Goal: Task Accomplishment & Management: Manage account settings

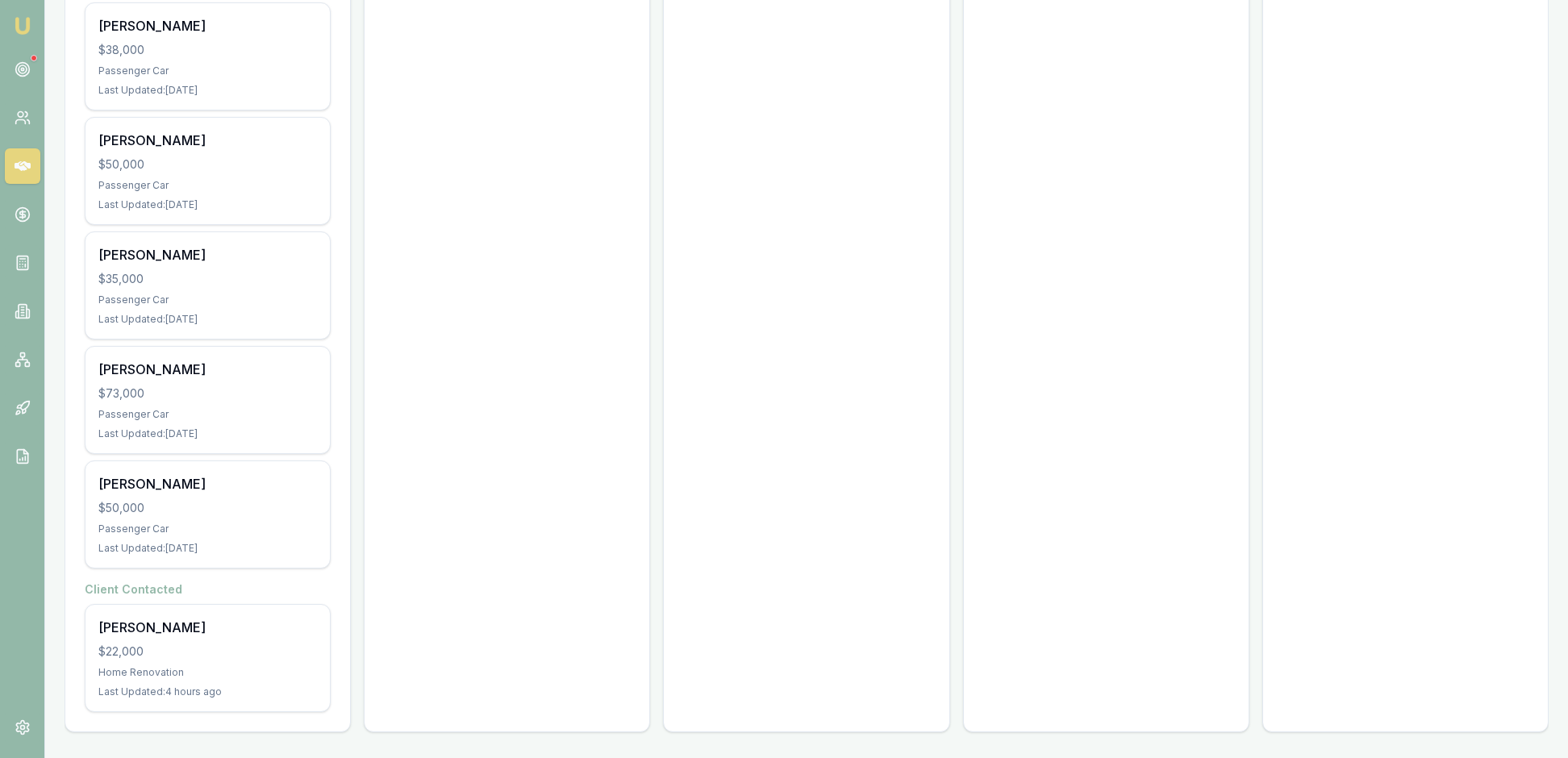
scroll to position [1661, 0]
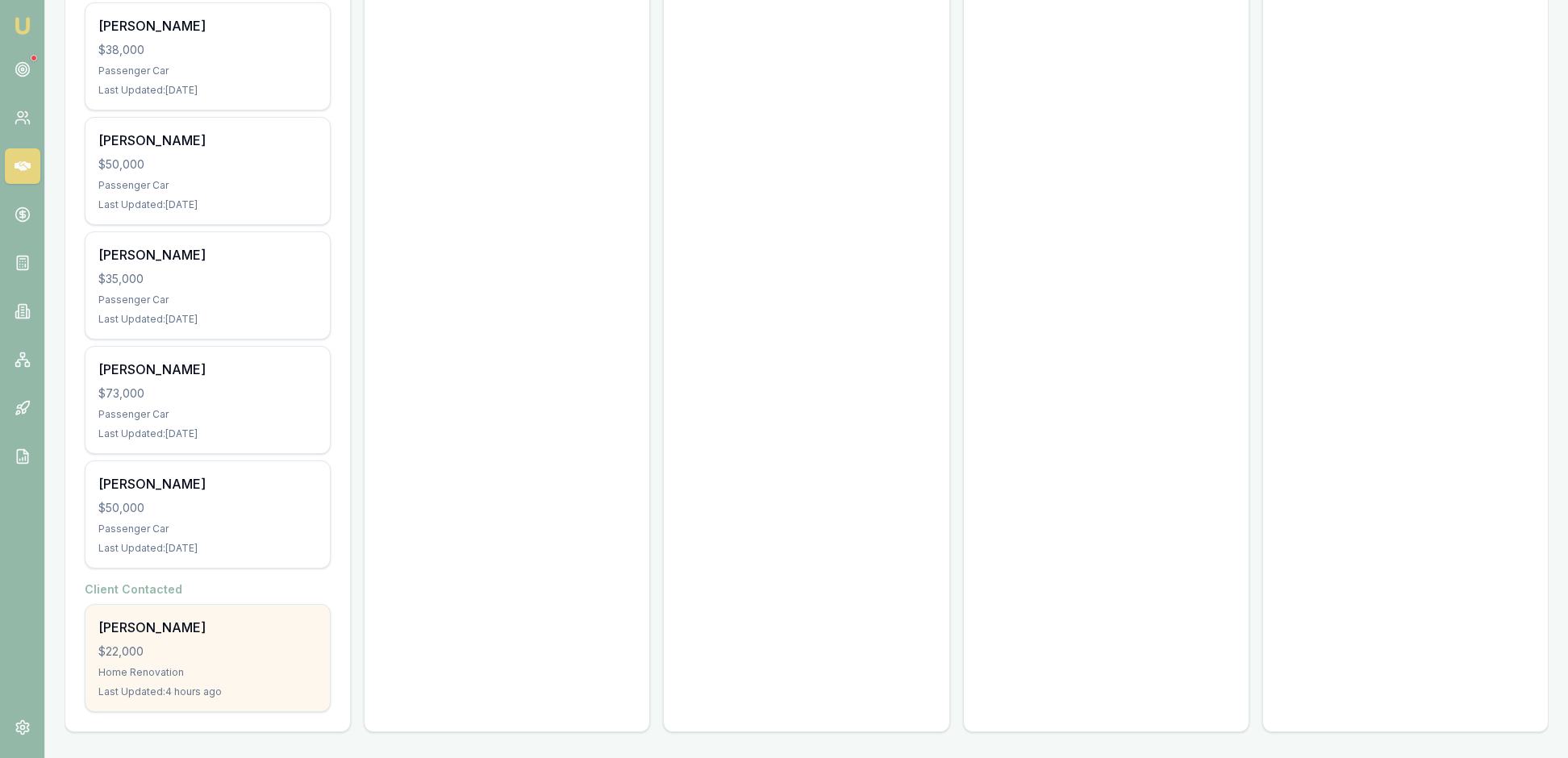
click at [277, 644] on div "$22,000" at bounding box center [208, 652] width 219 height 16
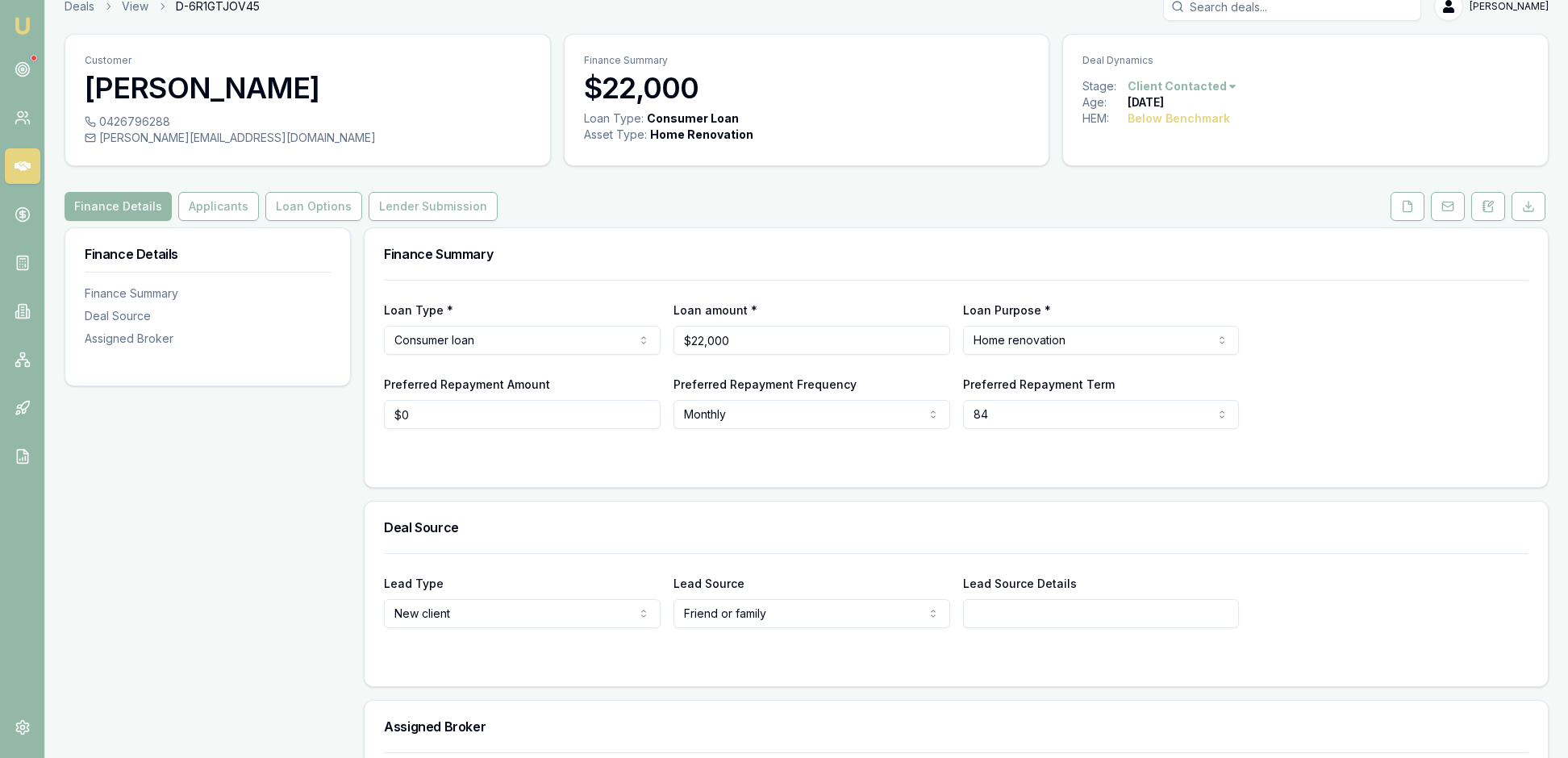
scroll to position [11, 0]
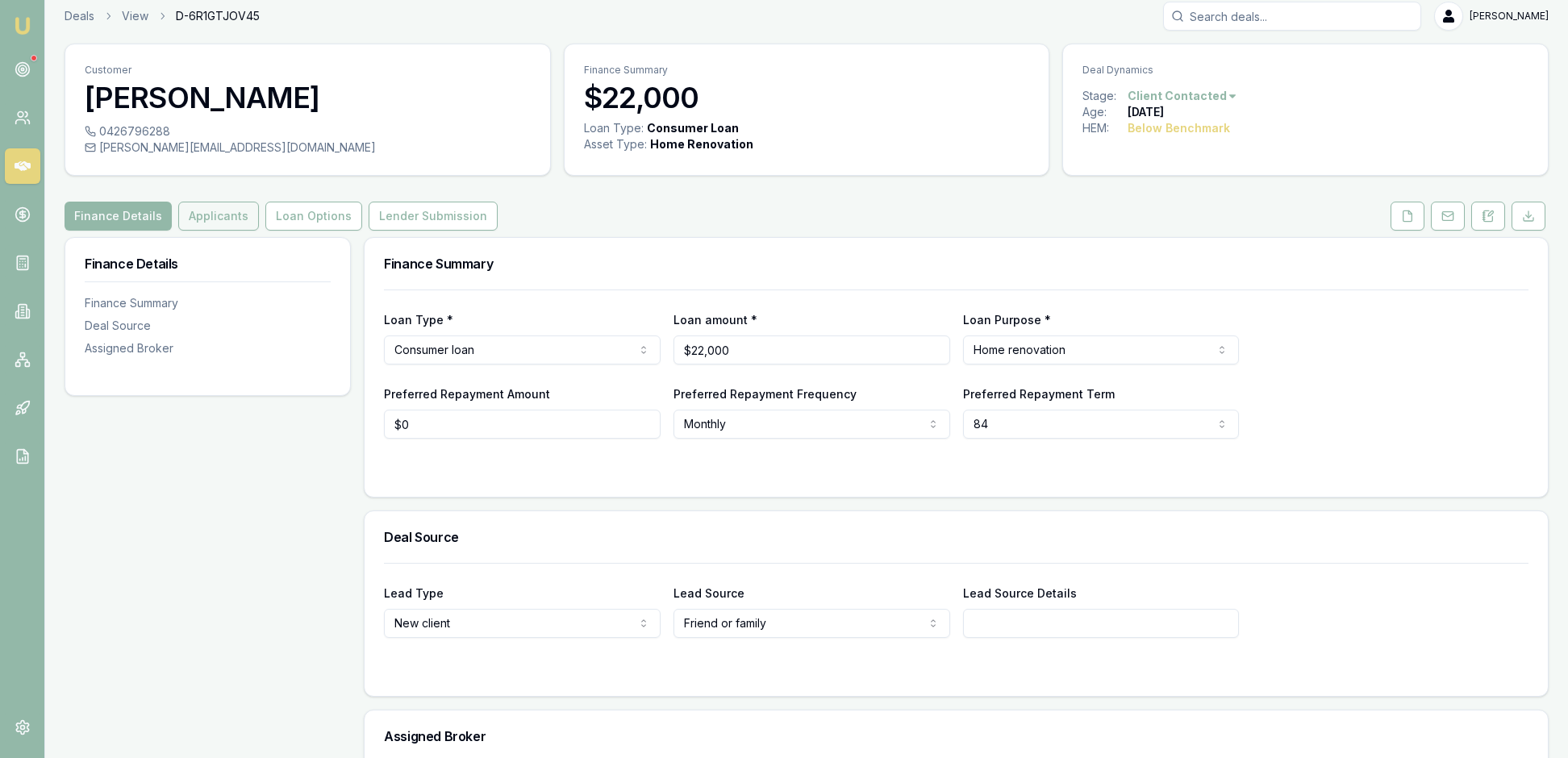
click at [259, 231] on button "Applicants" at bounding box center [219, 216] width 81 height 29
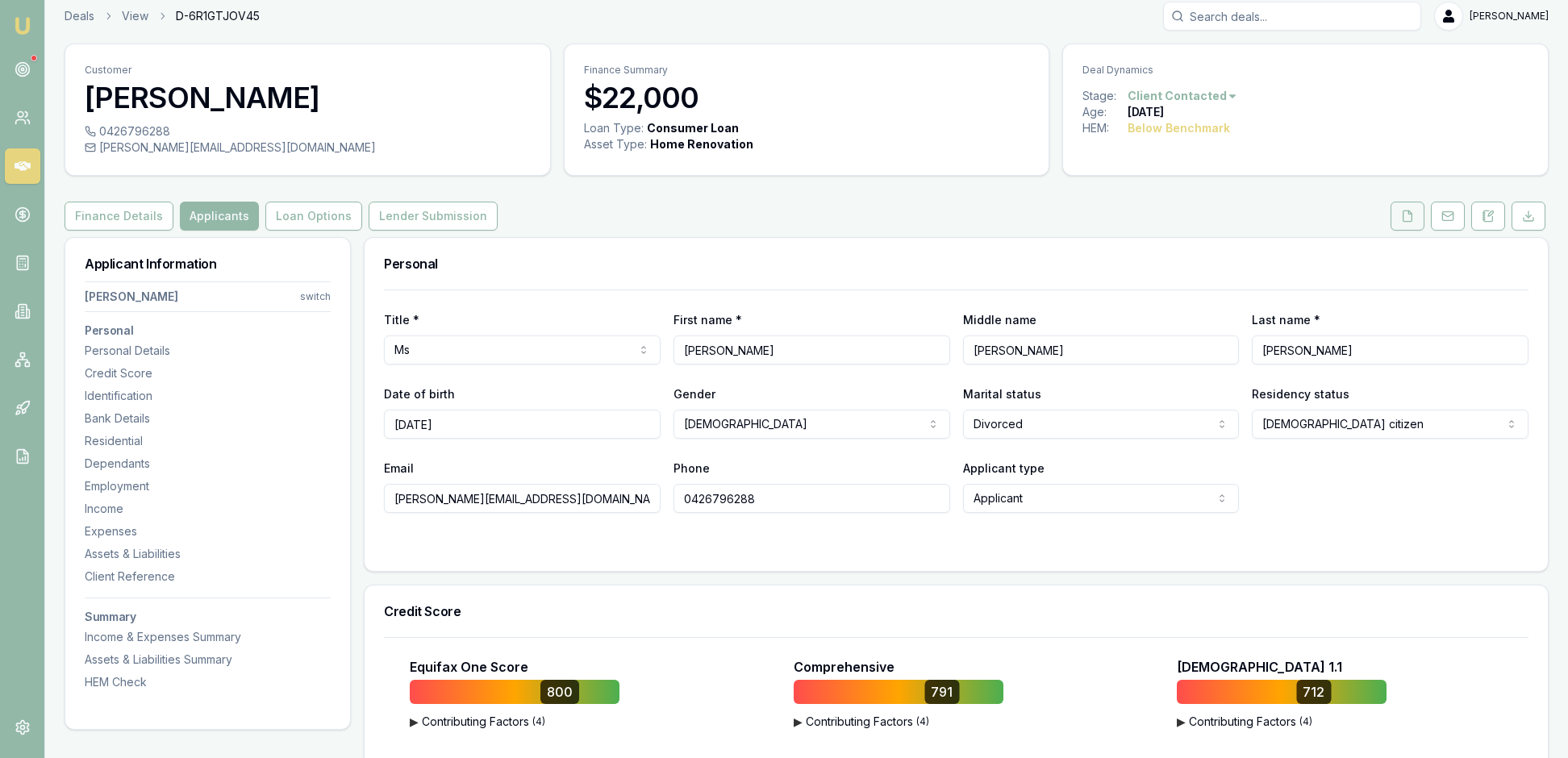
click at [1401, 223] on icon at bounding box center [1407, 216] width 13 height 13
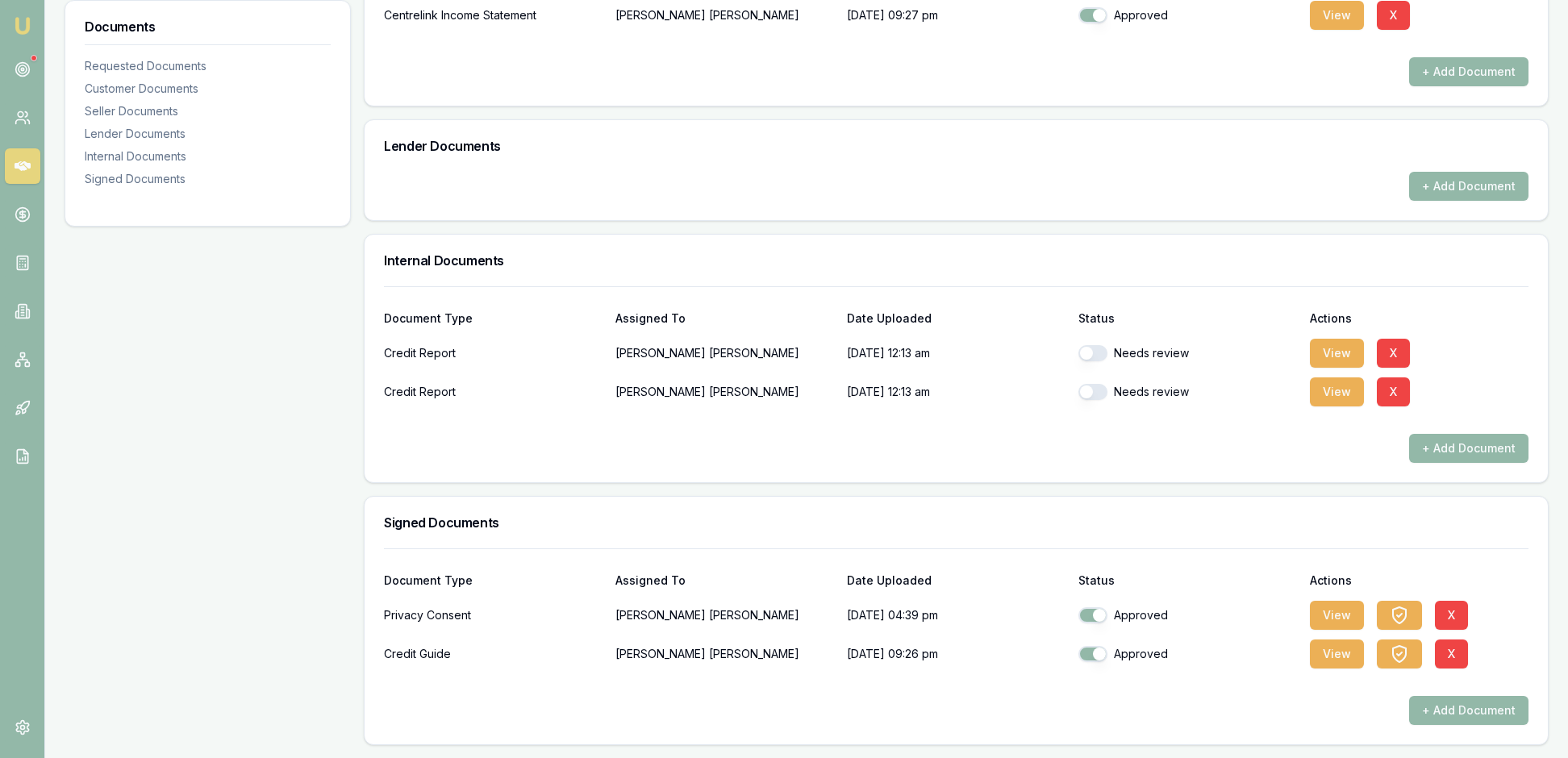
scroll to position [824, 0]
click at [1343, 368] on button "View" at bounding box center [1337, 353] width 54 height 29
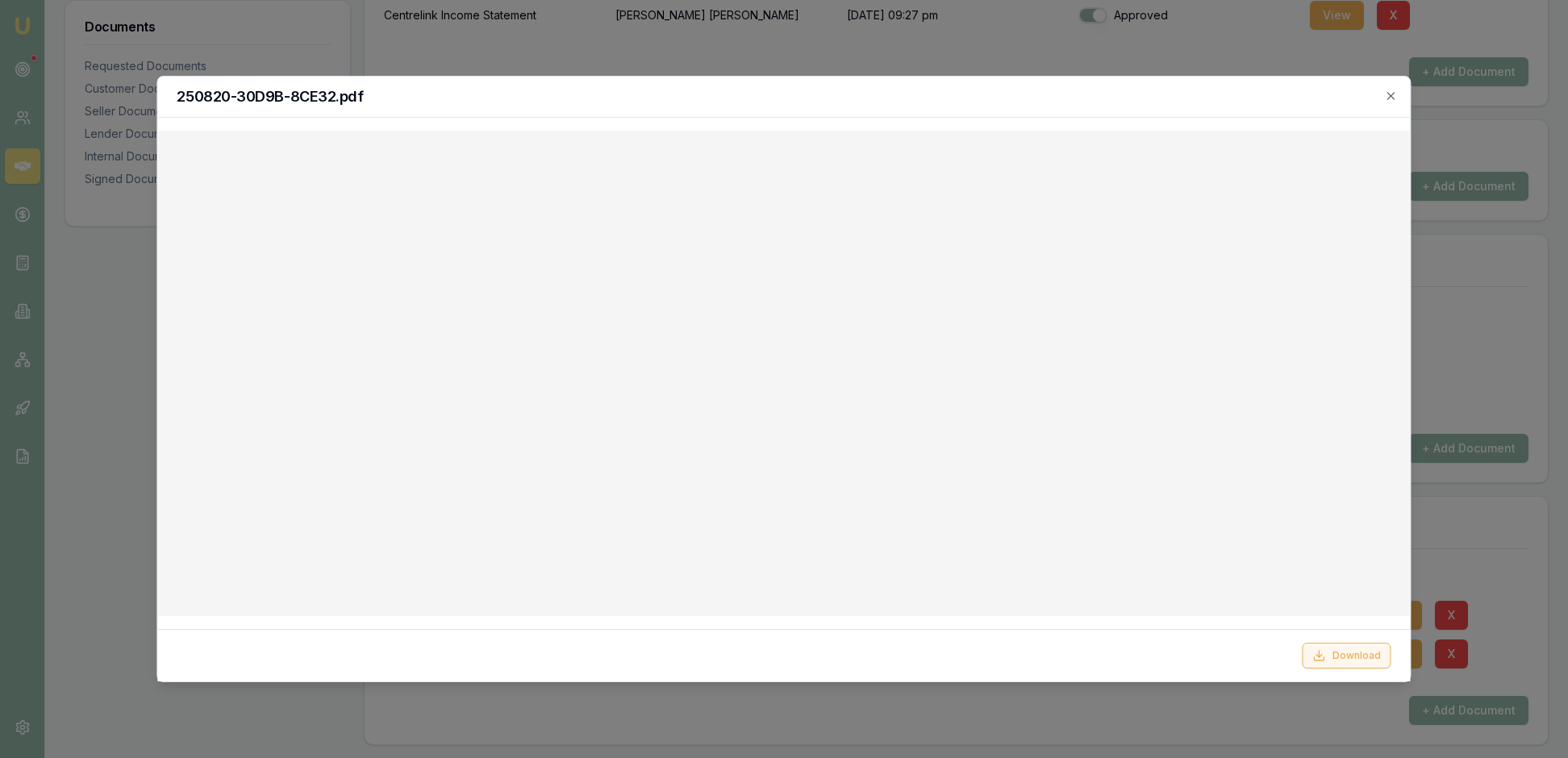
click at [1332, 647] on button "Download" at bounding box center [1347, 656] width 88 height 26
click at [1392, 99] on icon "button" at bounding box center [1391, 95] width 13 height 13
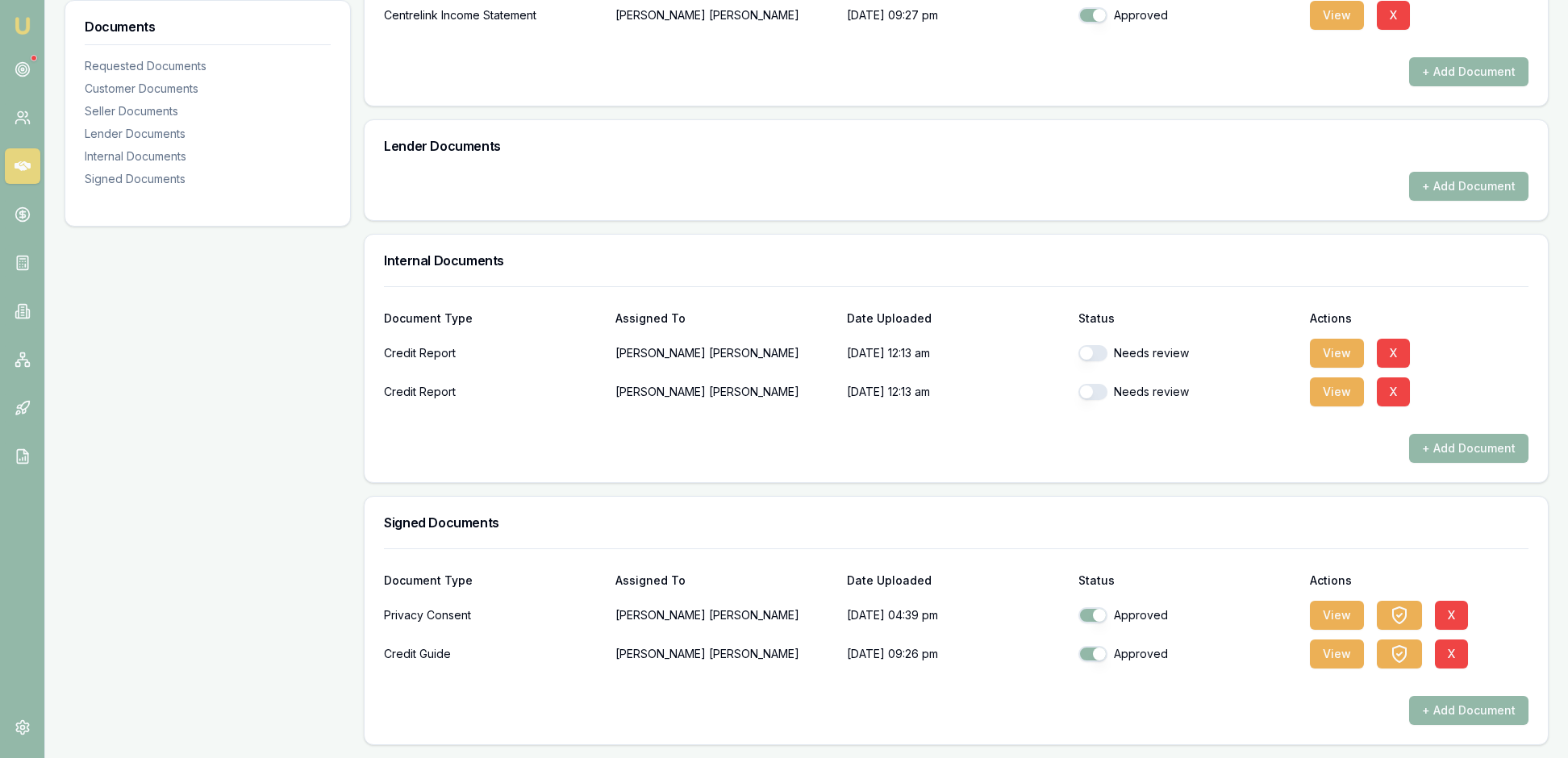
click at [1273, 463] on div "+ Add Document" at bounding box center [955, 448] width 1144 height 29
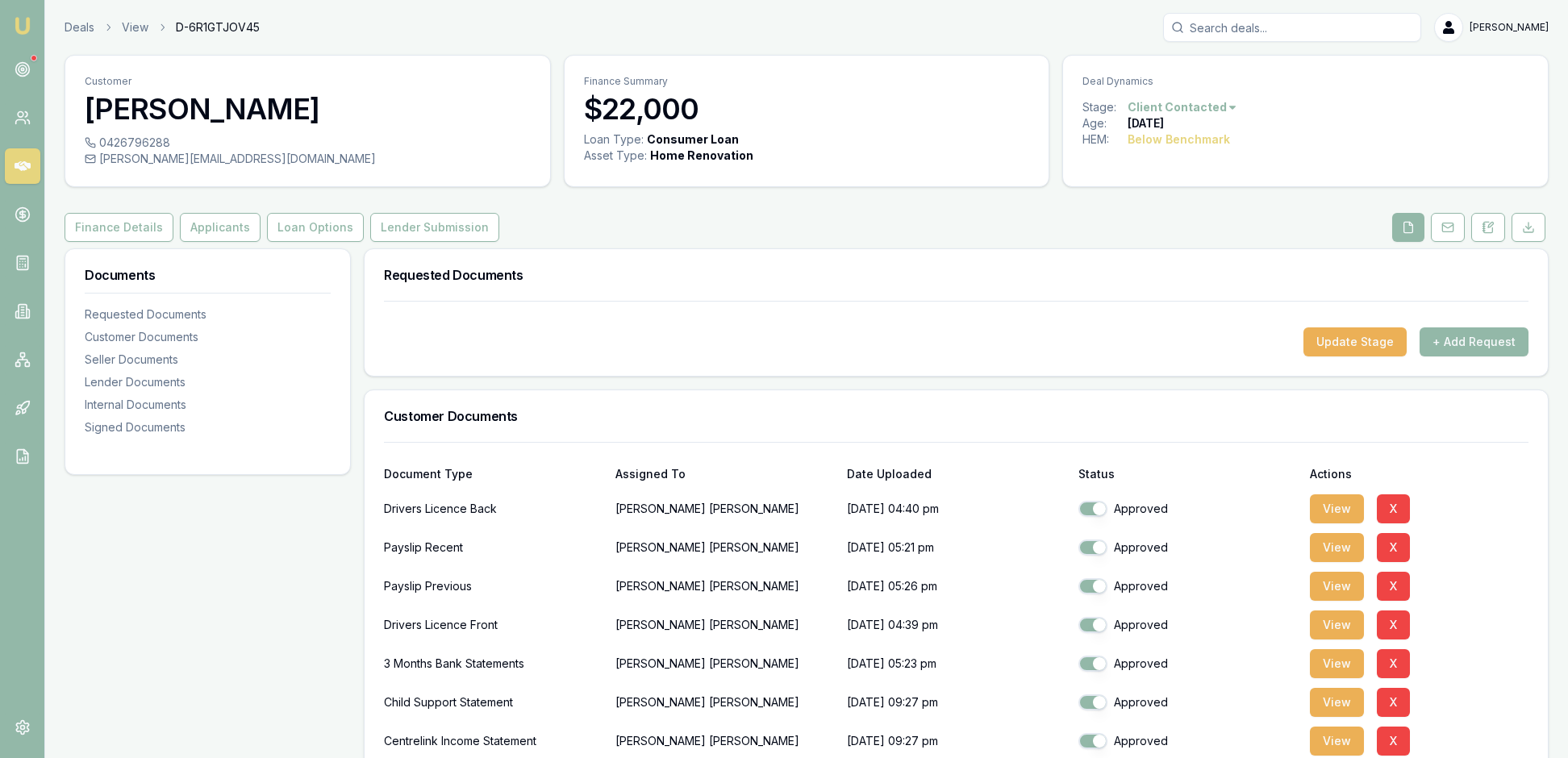
scroll to position [0, 0]
click at [260, 242] on button "Applicants" at bounding box center [220, 227] width 81 height 29
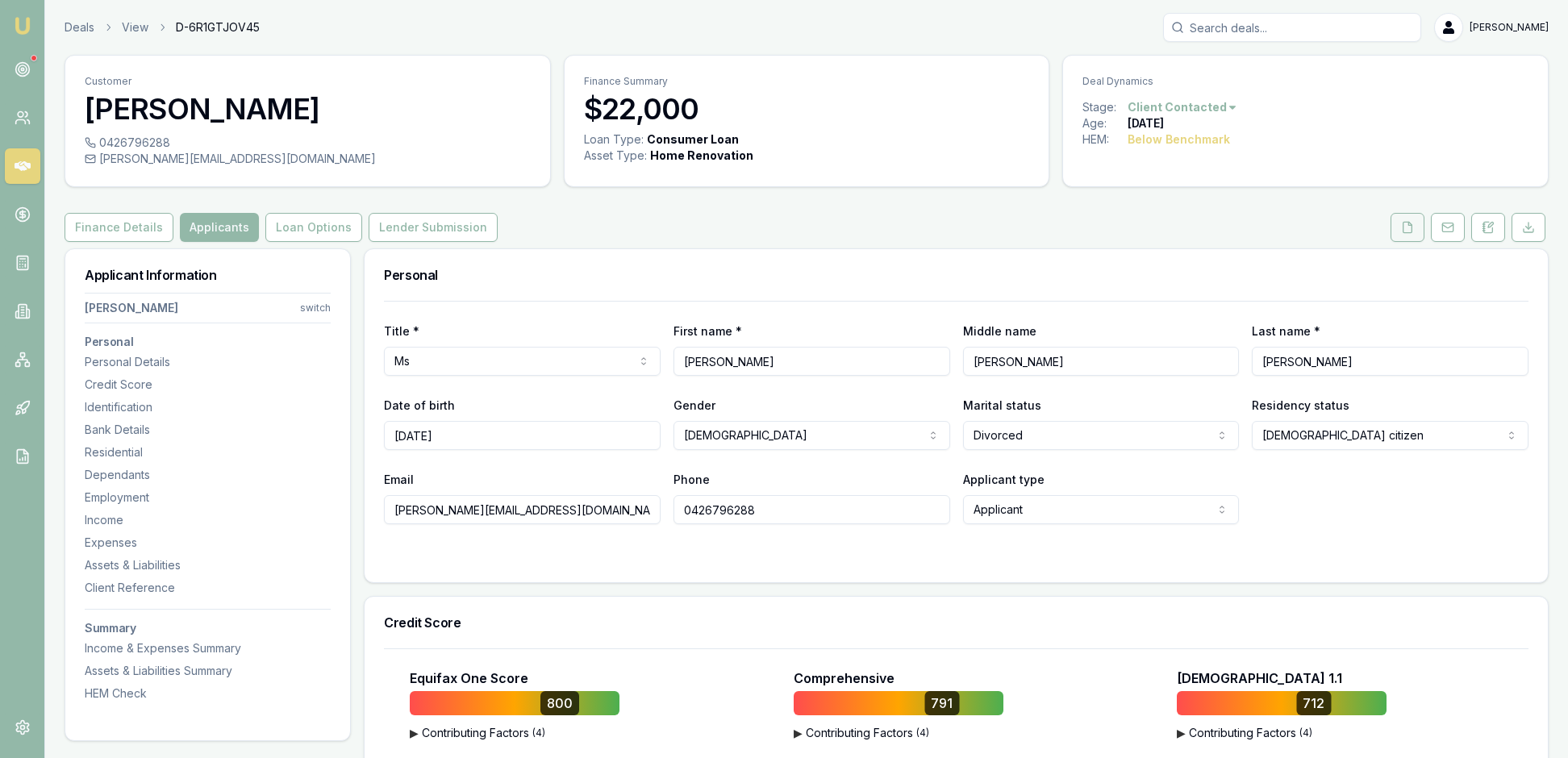
click at [1401, 234] on icon at bounding box center [1407, 227] width 13 height 13
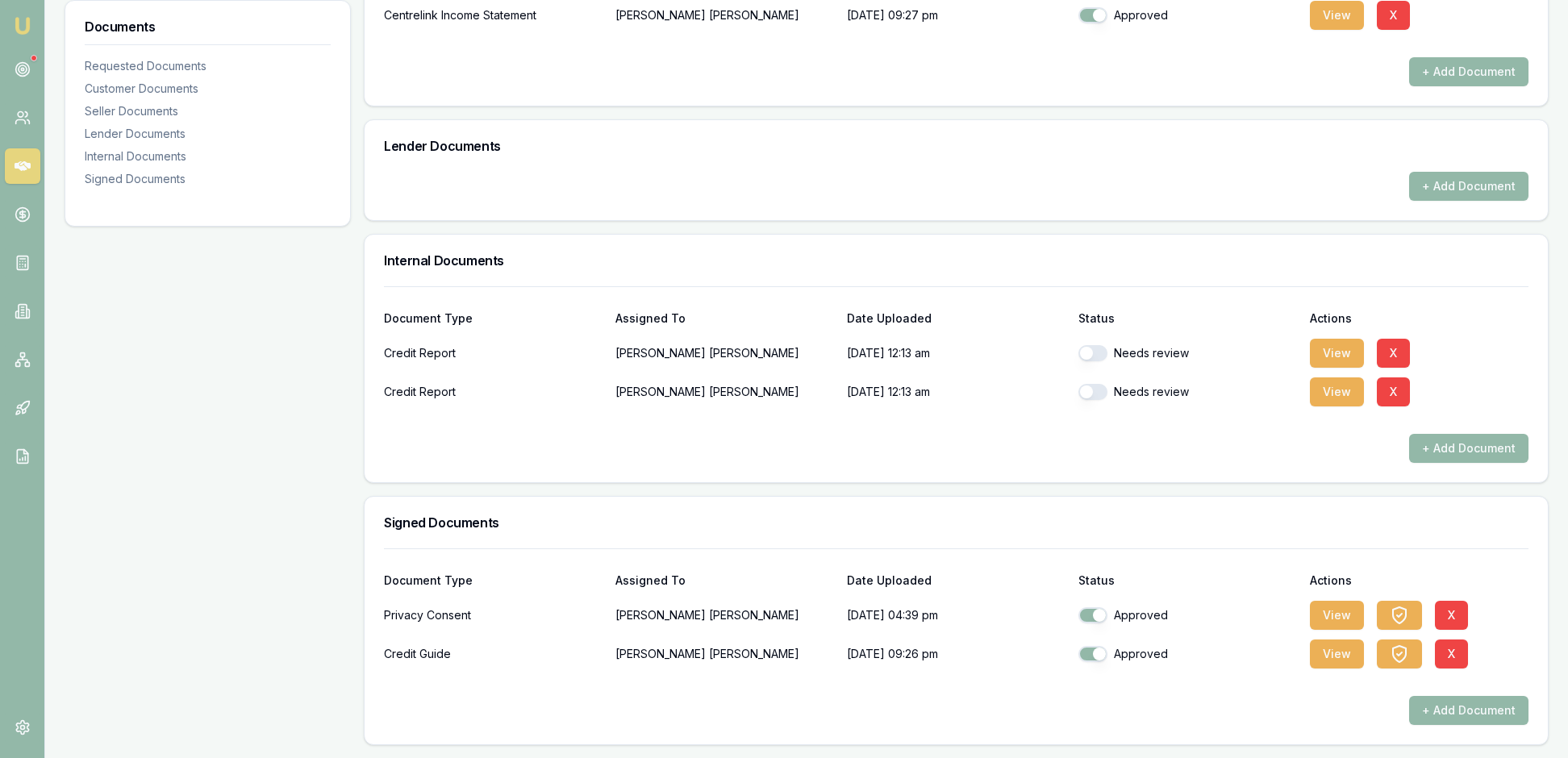
scroll to position [868, 0]
click at [1096, 356] on button "button" at bounding box center [1093, 353] width 29 height 16
click at [1347, 345] on button "View" at bounding box center [1337, 353] width 54 height 29
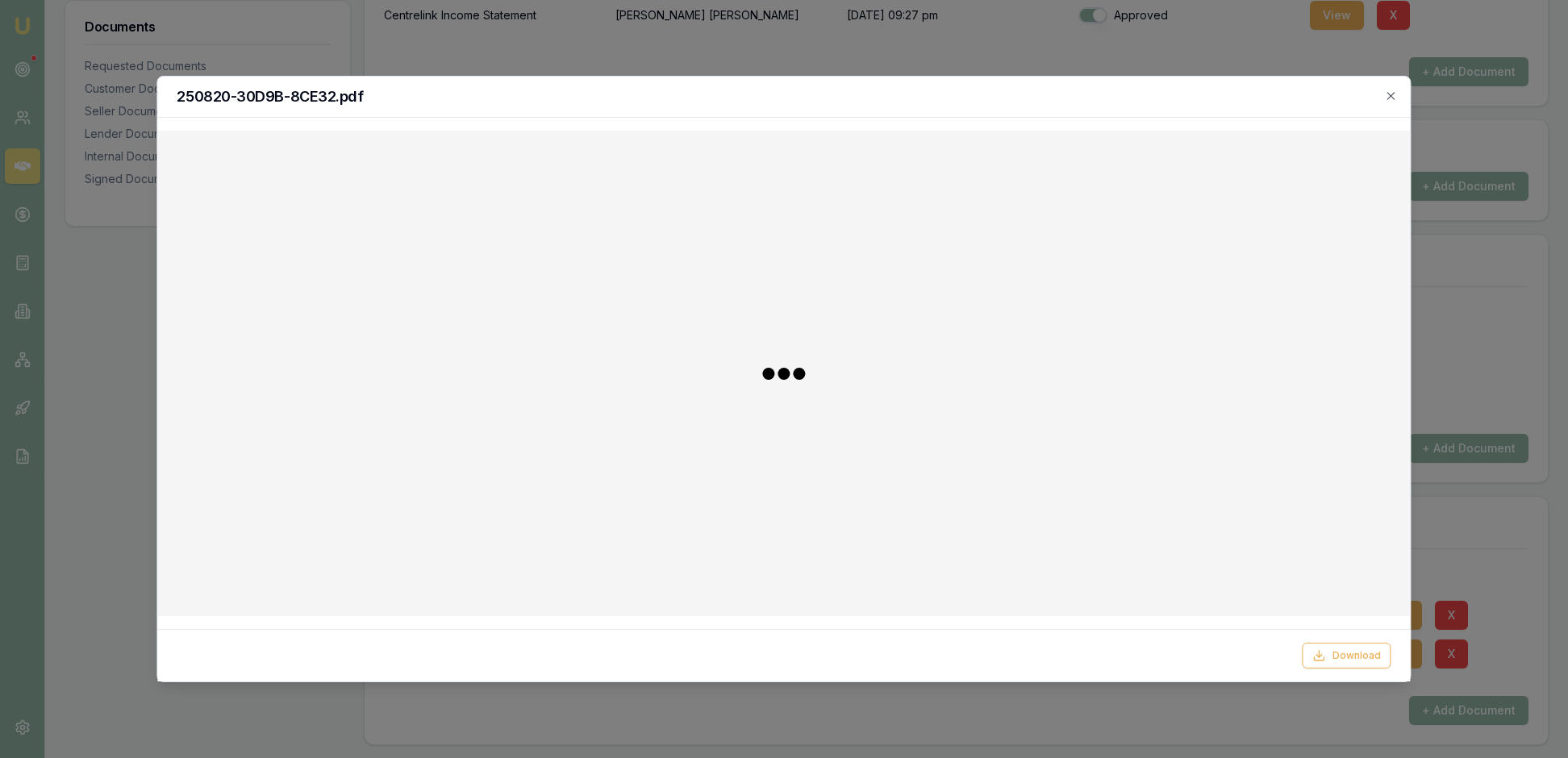
checkbox input "false"
checkbox input "true"
click at [1389, 94] on icon "button" at bounding box center [1391, 95] width 13 height 13
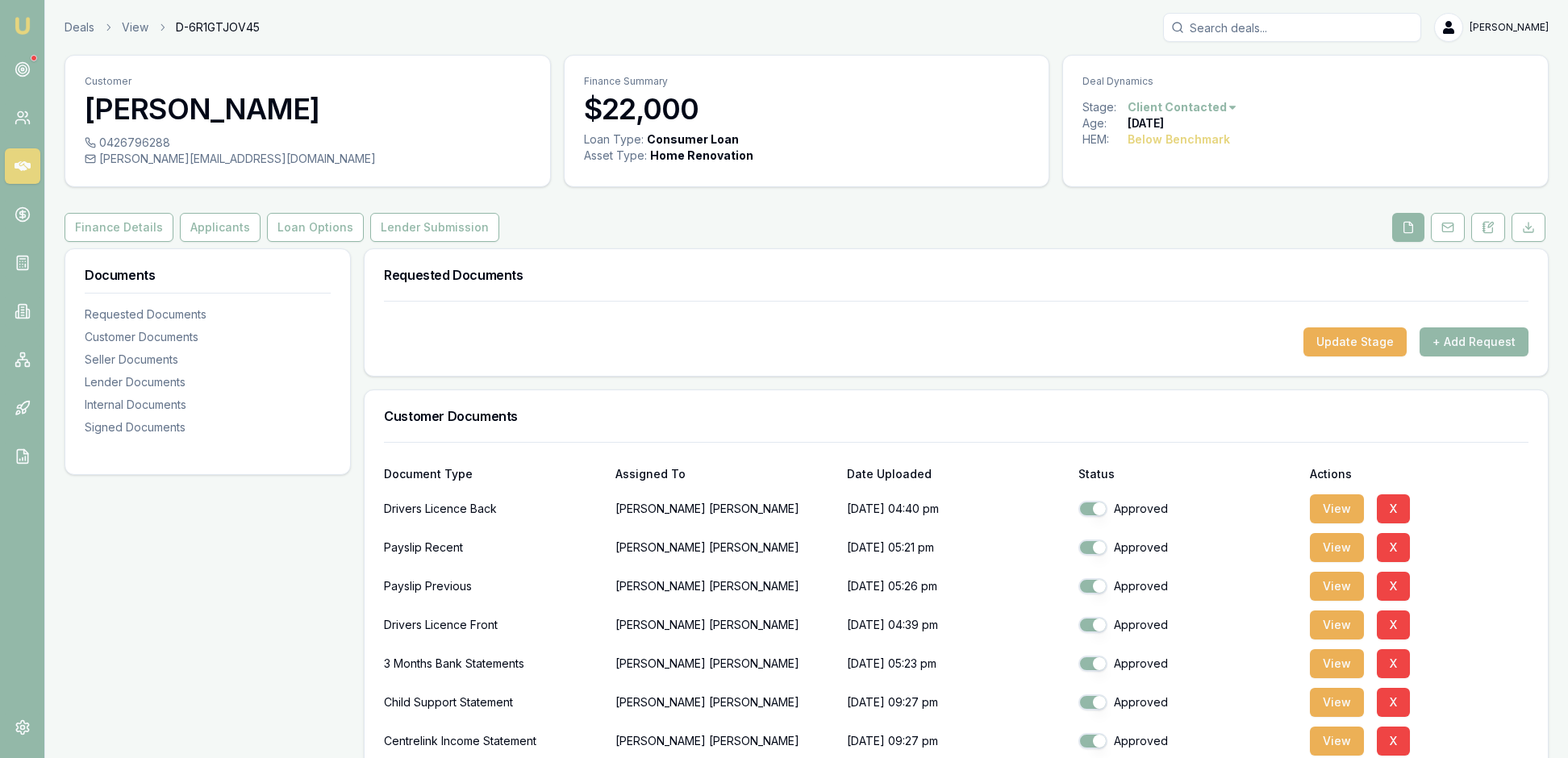
scroll to position [0, 0]
click at [364, 242] on button "Loan Options" at bounding box center [316, 227] width 97 height 29
